Goal: Check status: Check status

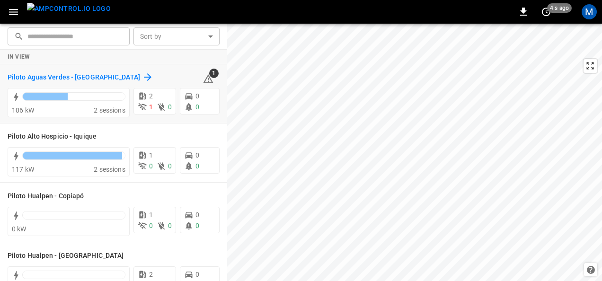
click at [88, 76] on h6 "Piloto Aguas Verdes - [GEOGRAPHIC_DATA]" at bounding box center [74, 77] width 132 height 10
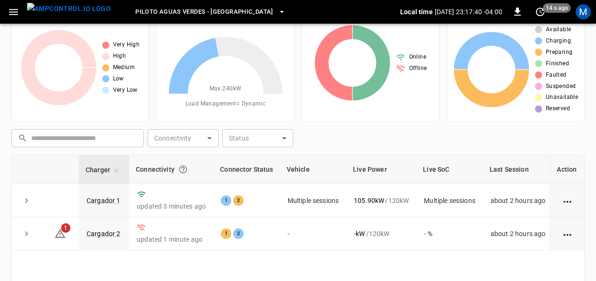
scroll to position [47, 0]
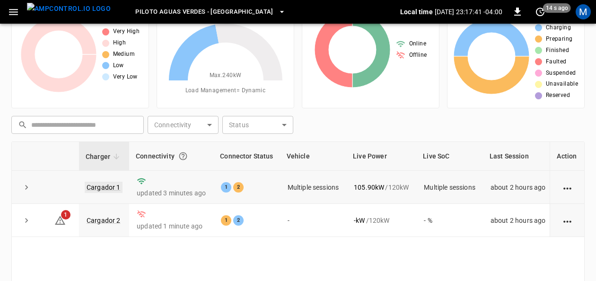
click at [111, 187] on link "Cargador 1" at bounding box center [104, 187] width 38 height 11
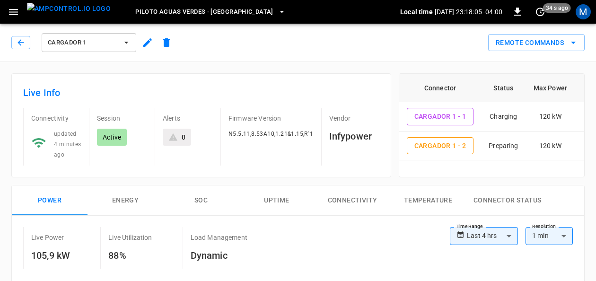
click at [127, 45] on icon "button" at bounding box center [126, 42] width 9 height 9
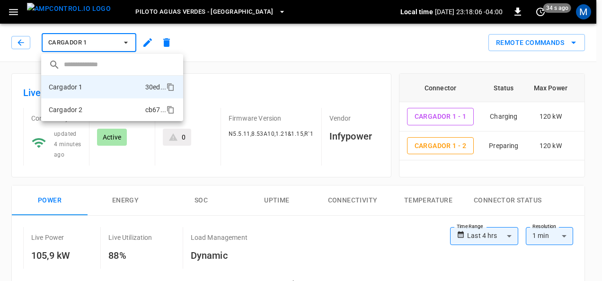
click at [104, 114] on li "Cargador 2 cb67 ..." at bounding box center [112, 109] width 142 height 23
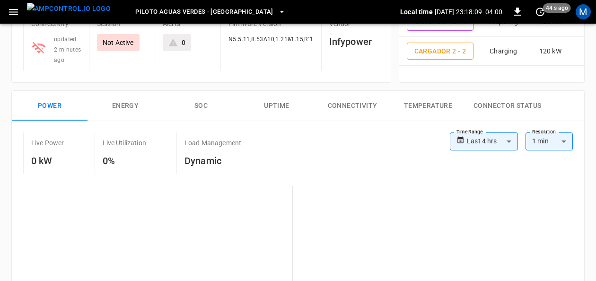
scroll to position [142, 0]
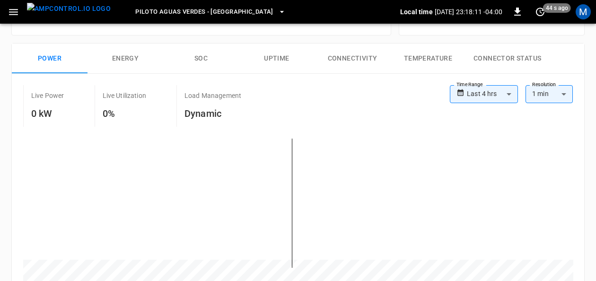
click at [203, 51] on button "SOC" at bounding box center [201, 59] width 76 height 30
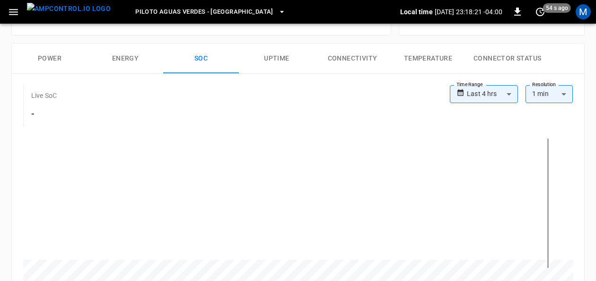
scroll to position [0, 0]
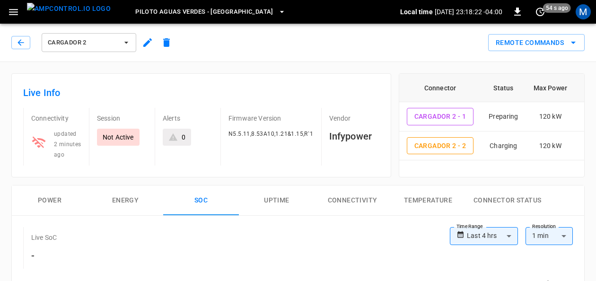
click at [125, 42] on icon "button" at bounding box center [126, 43] width 4 height 2
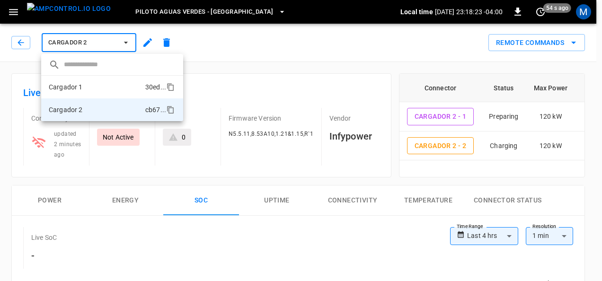
click at [91, 89] on li "Cargador 1 30ed ..." at bounding box center [112, 87] width 142 height 23
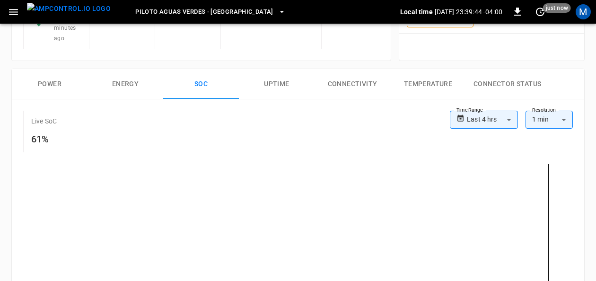
scroll to position [142, 0]
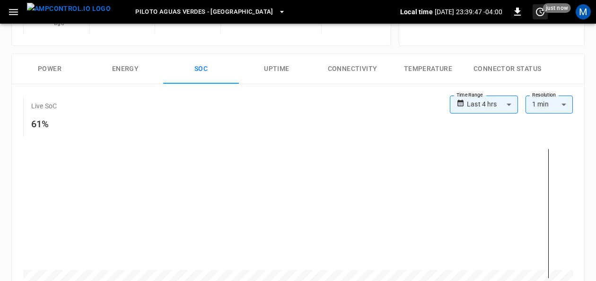
click at [541, 10] on icon "set refresh interval" at bounding box center [540, 12] width 9 height 9
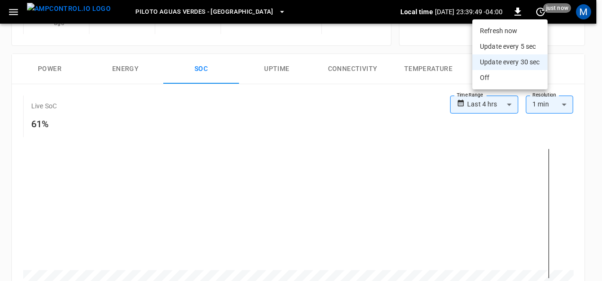
click at [525, 35] on li "Refresh now" at bounding box center [509, 31] width 75 height 16
click at [542, 221] on div at bounding box center [301, 140] width 602 height 281
